Goal: Task Accomplishment & Management: Manage account settings

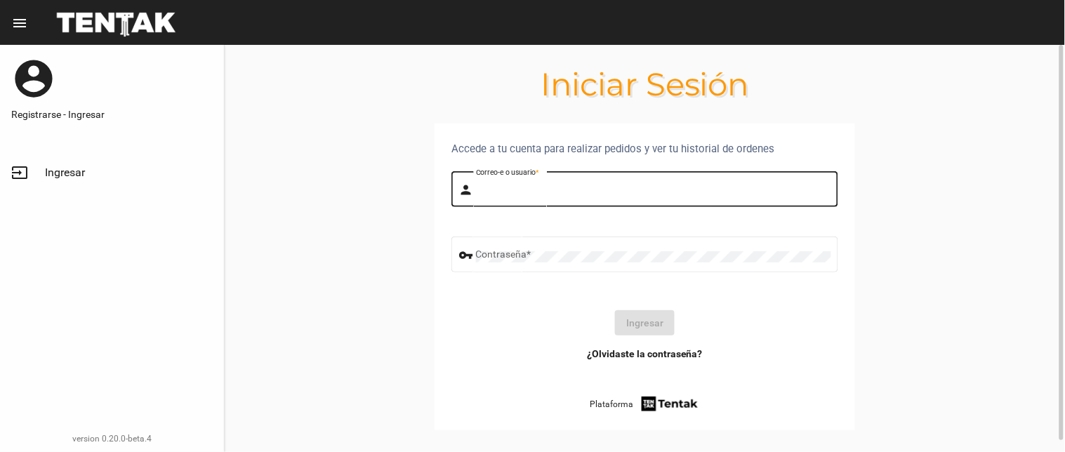
type input "flopyganora"
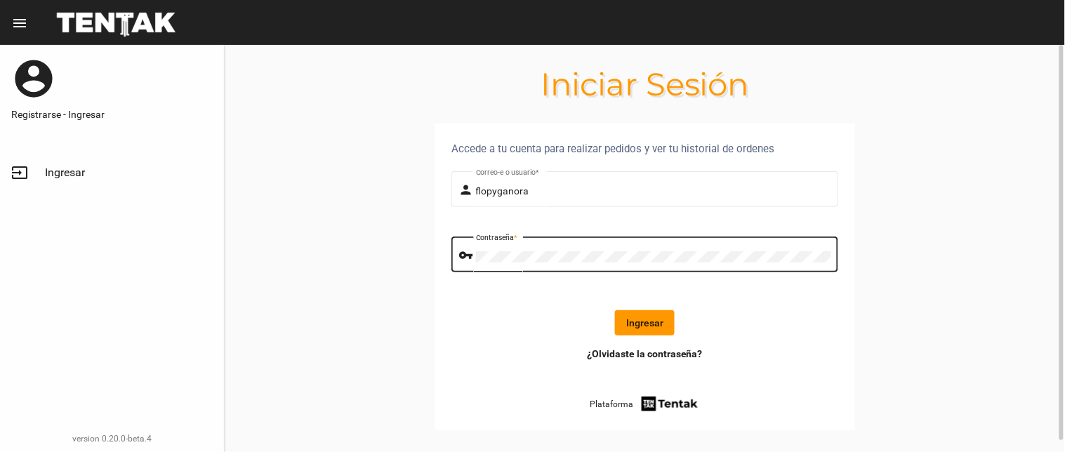
click at [624, 329] on button "Ingresar" at bounding box center [645, 322] width 60 height 25
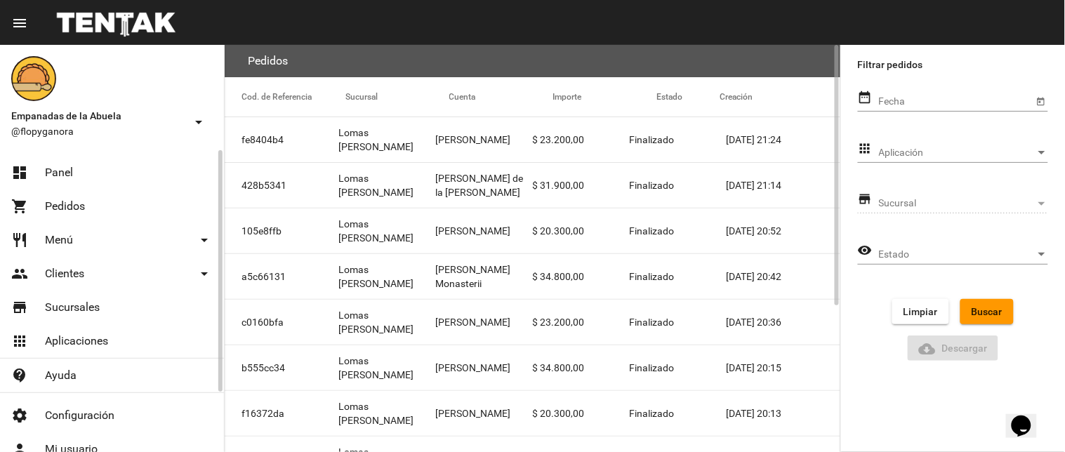
click at [87, 177] on link "dashboard Panel" at bounding box center [112, 173] width 224 height 34
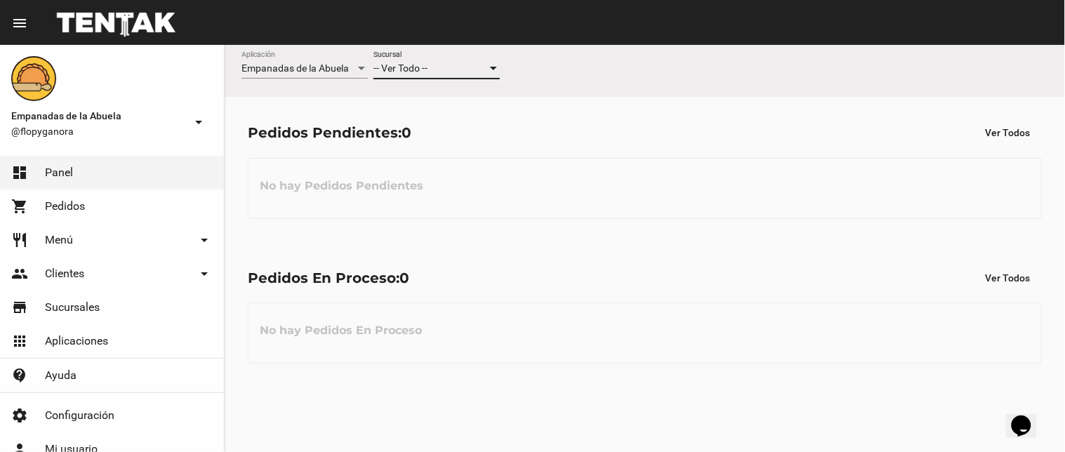
click at [445, 65] on div "-- Ver Todo --" at bounding box center [431, 68] width 114 height 11
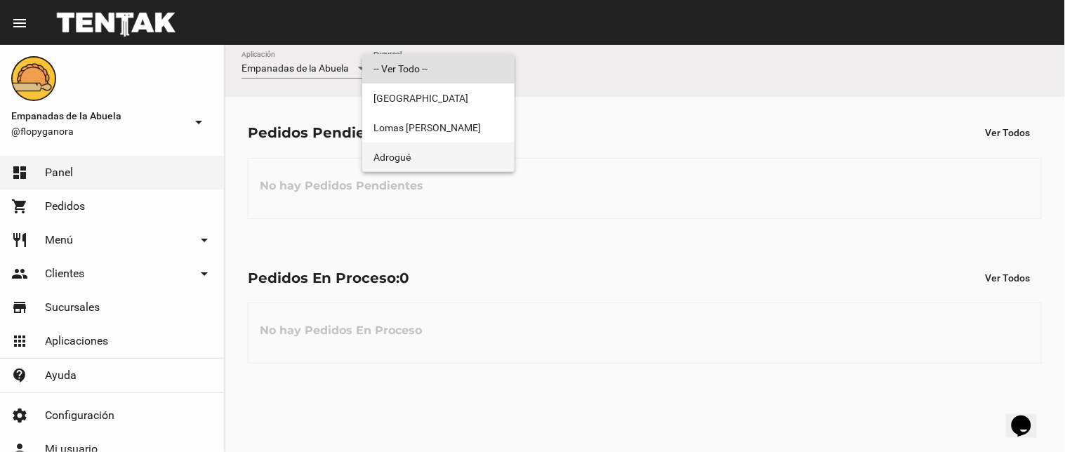
click at [411, 149] on span "Adrogué" at bounding box center [439, 157] width 130 height 29
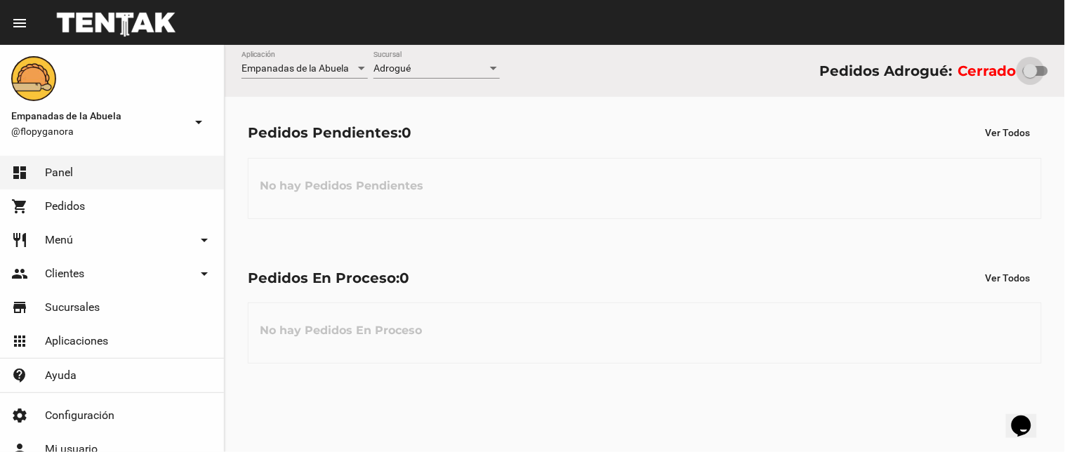
click at [1028, 71] on div at bounding box center [1031, 71] width 14 height 14
click at [1030, 76] on input "checkbox" at bounding box center [1030, 76] width 1 height 1
click at [1037, 67] on div at bounding box center [1030, 71] width 14 height 14
click at [1030, 76] on input "checkbox" at bounding box center [1030, 76] width 1 height 1
checkbox input "true"
